Goal: Transaction & Acquisition: Purchase product/service

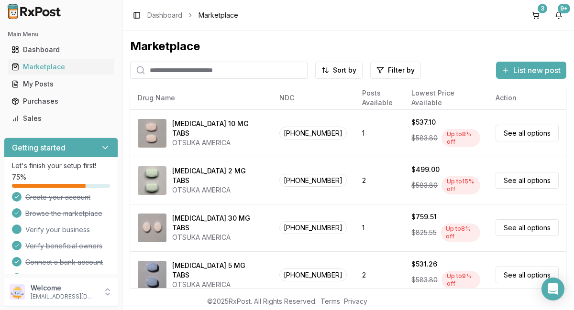
click at [259, 70] on input "search" at bounding box center [218, 70] width 177 height 17
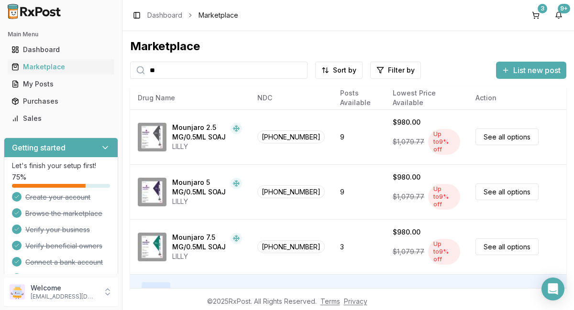
type input "*"
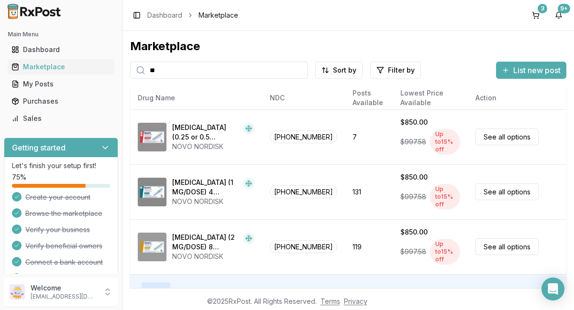
type input "*"
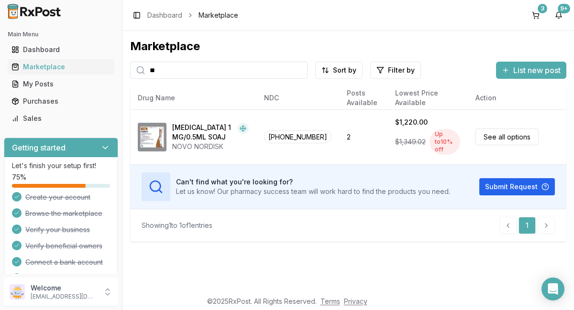
type input "*"
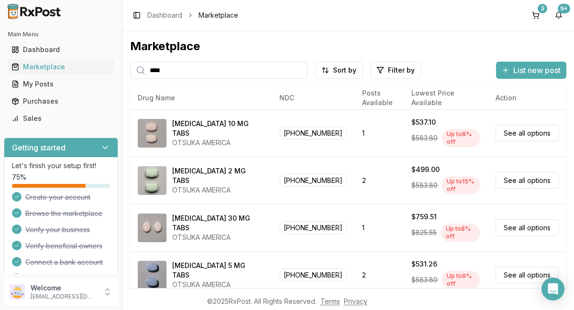
type input "*****"
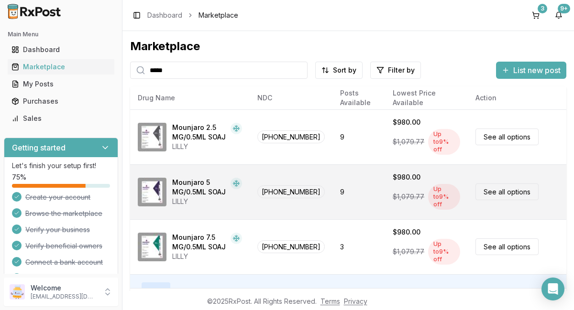
click at [511, 184] on link "See all options" at bounding box center [507, 192] width 63 height 17
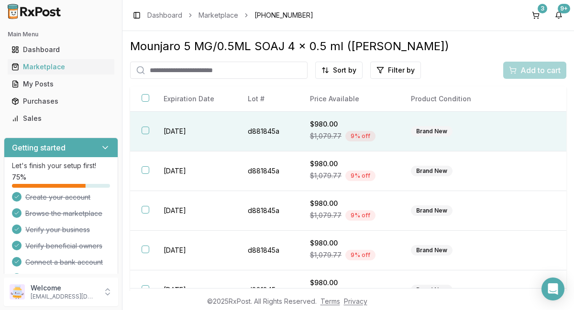
click at [146, 131] on button "button" at bounding box center [146, 131] width 8 height 8
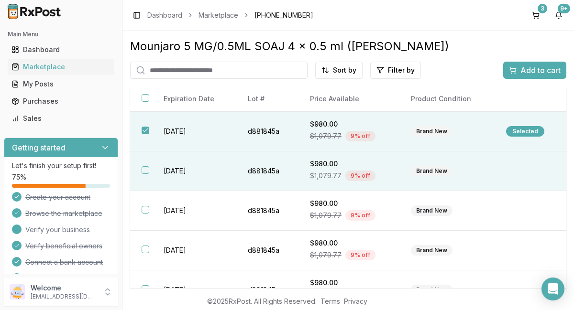
click at [145, 171] on button "button" at bounding box center [146, 170] width 8 height 8
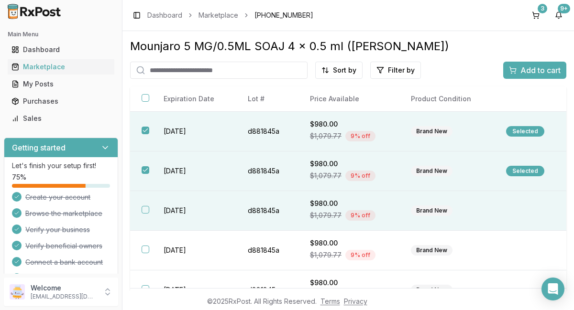
click at [144, 211] on button "button" at bounding box center [146, 210] width 8 height 8
click at [533, 70] on span "Add to cart" at bounding box center [540, 70] width 40 height 11
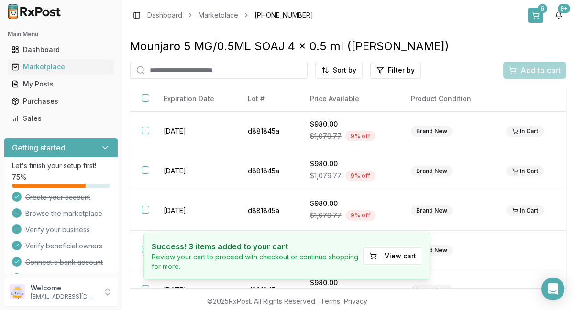
click at [539, 13] on button "6" at bounding box center [535, 15] width 15 height 15
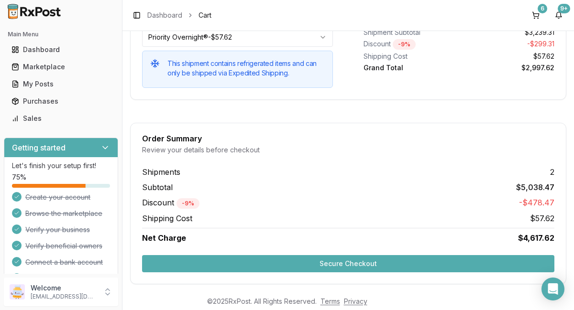
scroll to position [982, 0]
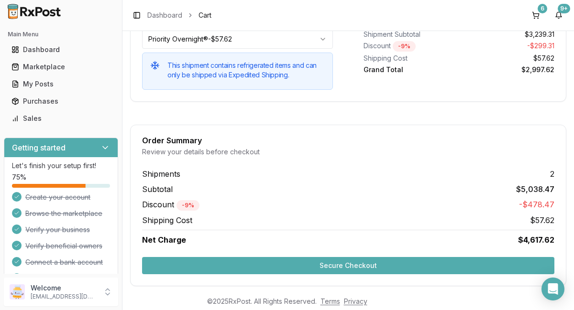
click at [360, 265] on button "Secure Checkout" at bounding box center [348, 265] width 412 height 17
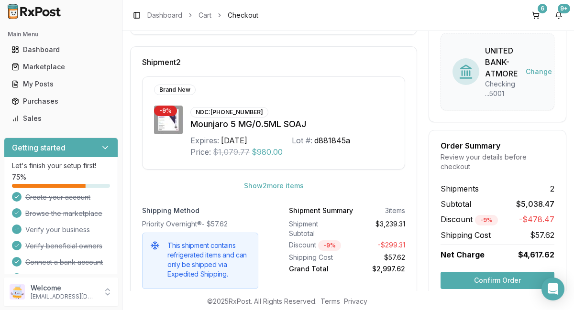
scroll to position [377, 0]
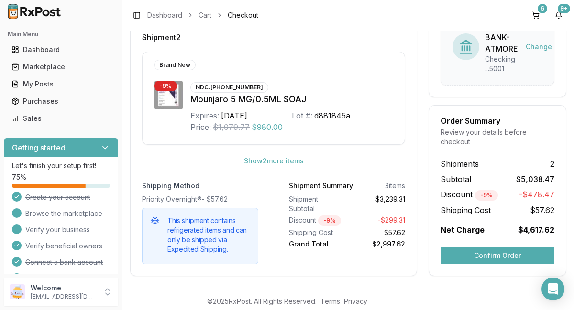
click at [499, 254] on button "Confirm Order" at bounding box center [498, 255] width 114 height 17
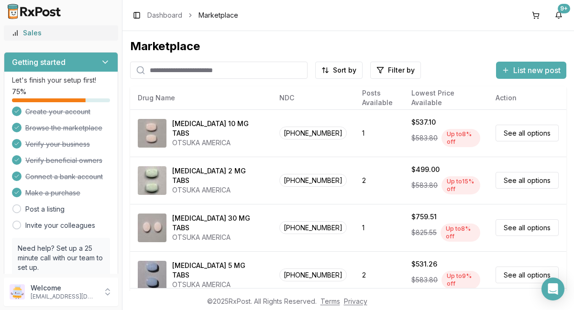
scroll to position [142, 0]
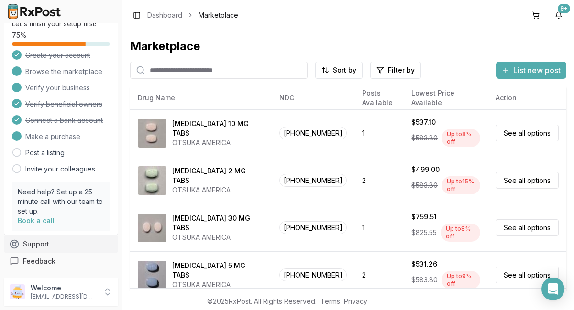
click at [41, 245] on button "Support" at bounding box center [61, 244] width 114 height 17
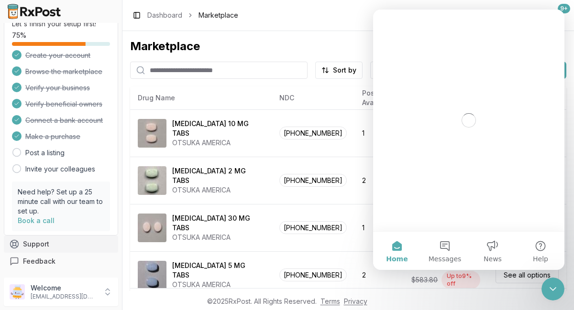
scroll to position [0, 0]
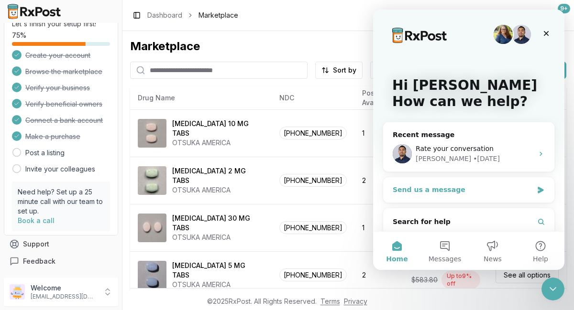
click at [538, 191] on icon "Intercom messenger" at bounding box center [541, 190] width 6 height 7
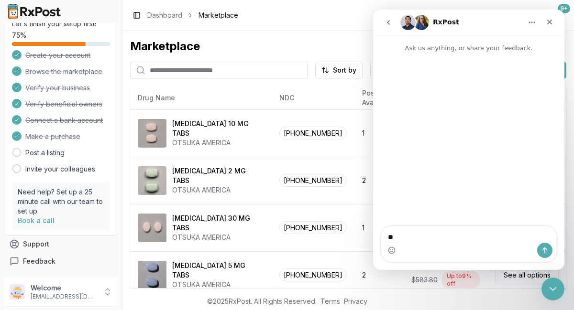
type textarea "*"
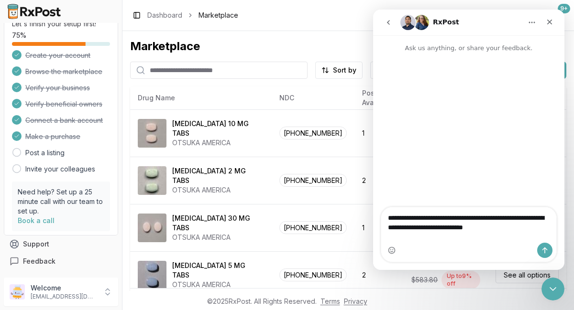
type textarea "**********"
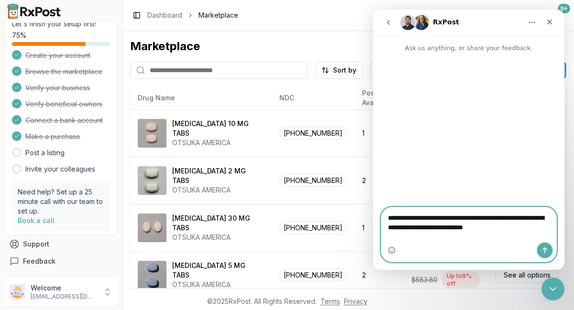
click at [548, 253] on icon "Send a message…" at bounding box center [545, 251] width 8 height 8
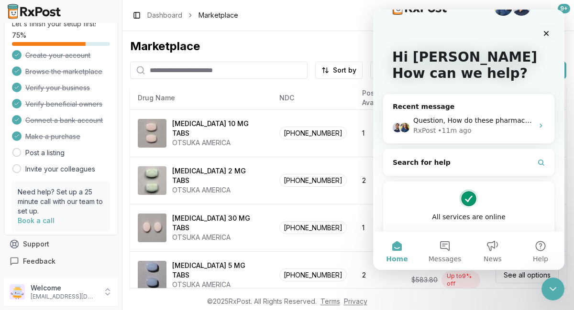
scroll to position [54, 0]
